Goal: Find specific page/section: Find specific page/section

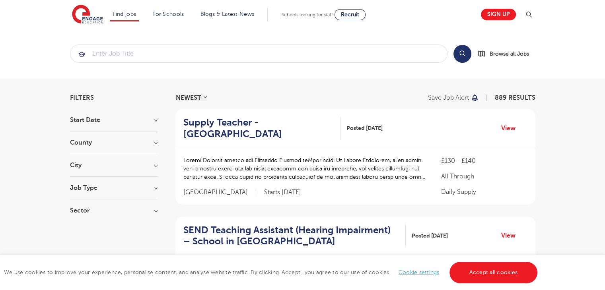
click at [80, 140] on h3 "County" at bounding box center [113, 143] width 87 height 6
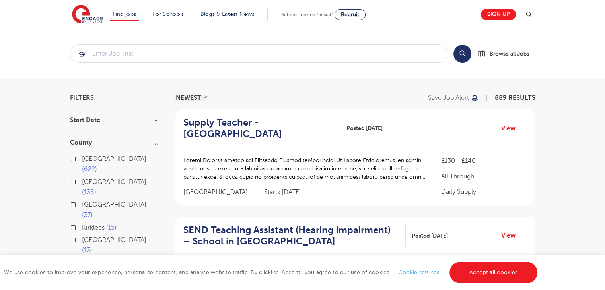
click at [80, 140] on h3 "County" at bounding box center [113, 143] width 87 height 6
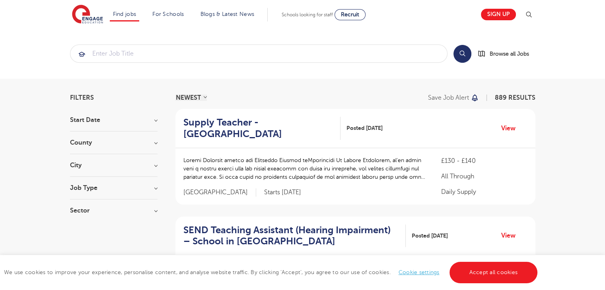
click at [80, 140] on h3 "County" at bounding box center [113, 143] width 87 height 6
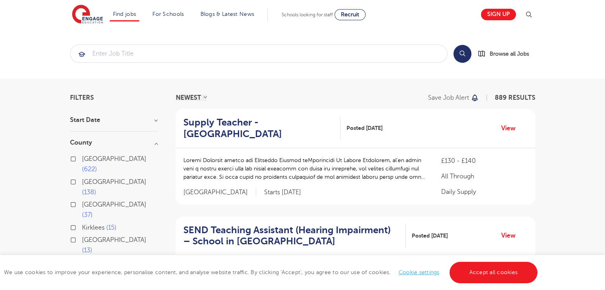
click at [84, 143] on h3 "County" at bounding box center [113, 143] width 87 height 6
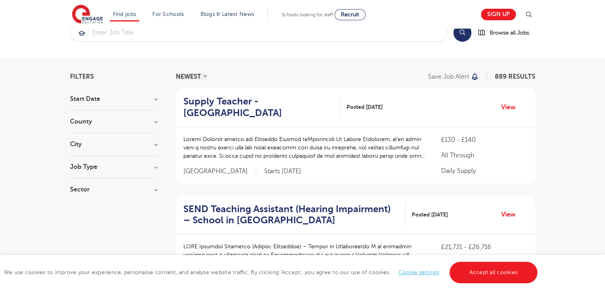
scroll to position [40, 0]
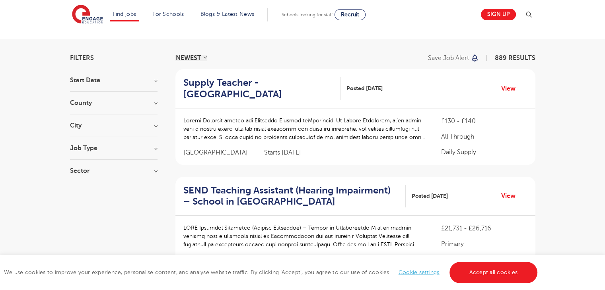
click at [93, 139] on section "Start Date September 131 [DATE] Show more County [GEOGRAPHIC_DATA] 622 [GEOGRAP…" at bounding box center [113, 129] width 87 height 105
click at [93, 143] on section "Start Date September 131 [DATE] Show more County [GEOGRAPHIC_DATA] 622 [GEOGRAP…" at bounding box center [113, 129] width 87 height 105
click at [91, 145] on h3 "Job Type" at bounding box center [113, 148] width 87 height 6
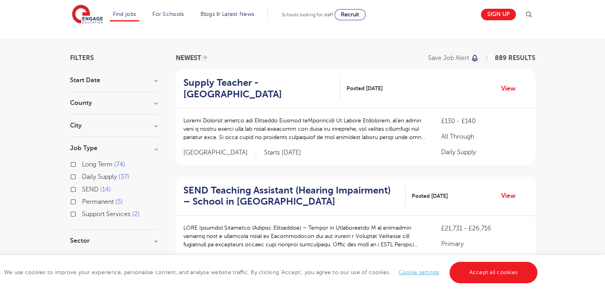
click at [70, 212] on div "Support Services 2" at bounding box center [113, 215] width 87 height 12
